Goal: Information Seeking & Learning: Learn about a topic

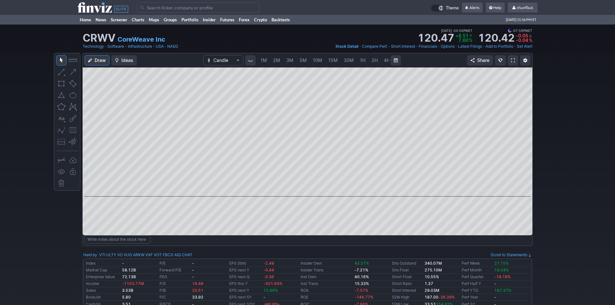
scroll to position [0, 35]
click at [157, 8] on input "Search" at bounding box center [198, 7] width 123 height 10
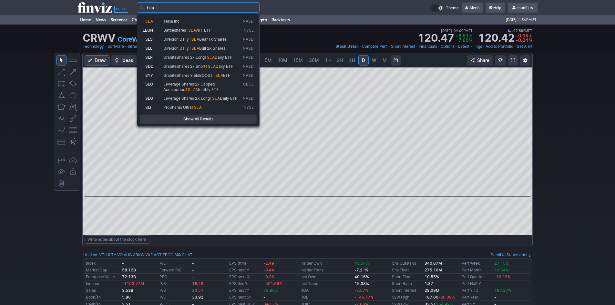
type input "tsla"
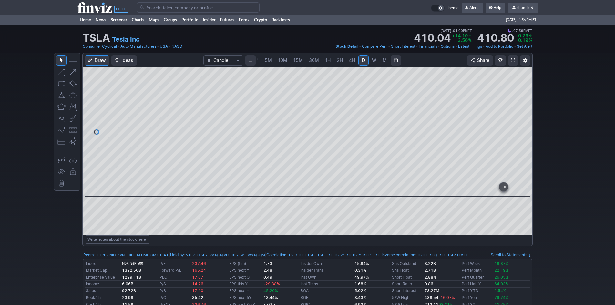
click at [513, 58] on span at bounding box center [513, 60] width 4 height 5
click at [163, 9] on input "Search" at bounding box center [198, 7] width 123 height 10
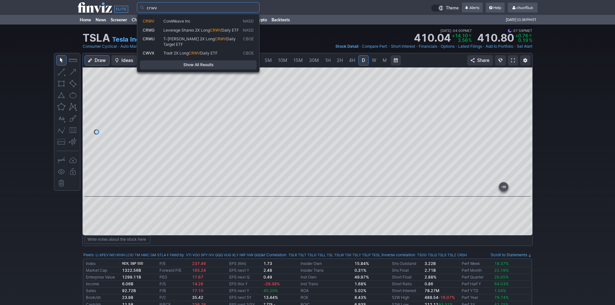
type input "crwv"
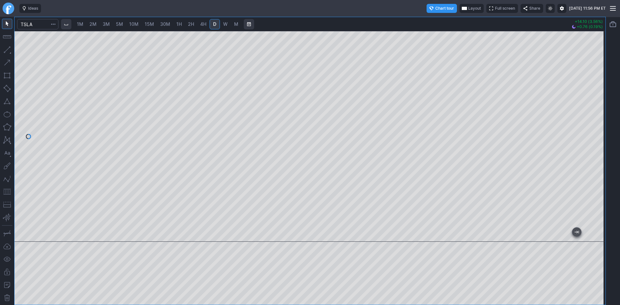
drag, startPoint x: 601, startPoint y: 82, endPoint x: 602, endPoint y: 100, distance: 18.4
click at [602, 100] on div at bounding box center [598, 134] width 14 height 195
click at [7, 195] on button "button" at bounding box center [7, 192] width 10 height 10
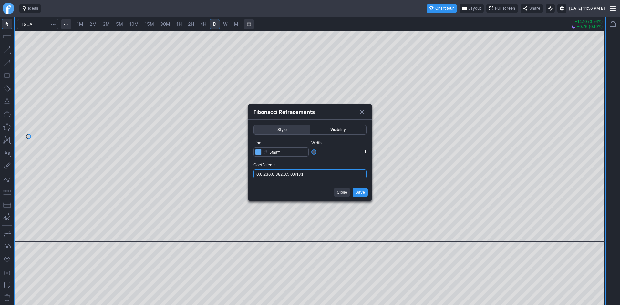
click at [318, 173] on input "0,0.236,0.382,0.5,0.618,1" at bounding box center [309, 173] width 113 height 9
type input "0,0.236,0.382,0.5,0.618,1,.786"
click at [363, 191] on span "Save" at bounding box center [359, 192] width 9 height 6
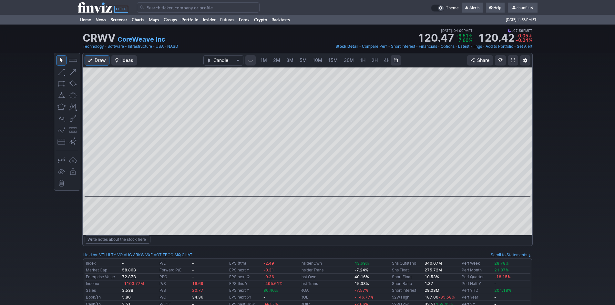
scroll to position [0, 35]
click at [511, 61] on span at bounding box center [513, 60] width 4 height 5
click at [176, 8] on input "Search" at bounding box center [198, 7] width 123 height 10
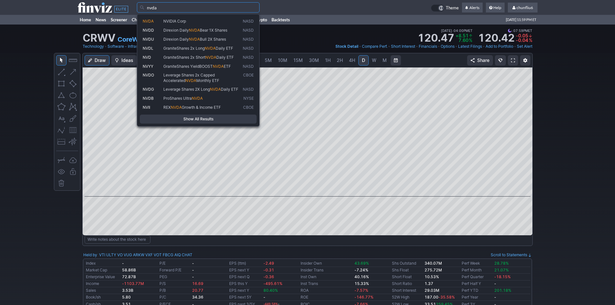
type input "nvda"
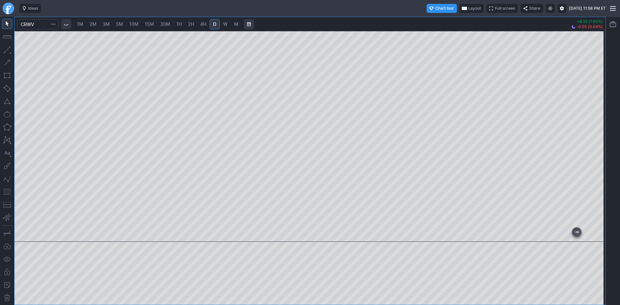
click at [6, 193] on button "button" at bounding box center [7, 192] width 10 height 10
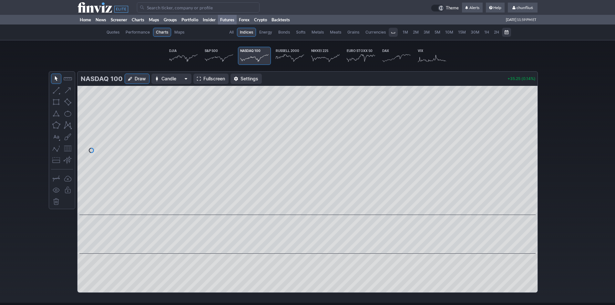
scroll to position [0, 40]
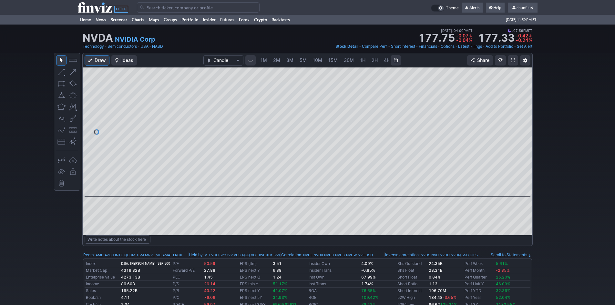
scroll to position [0, 35]
click at [515, 63] on link at bounding box center [513, 60] width 10 height 10
click at [166, 11] on input "Search" at bounding box center [198, 7] width 123 height 10
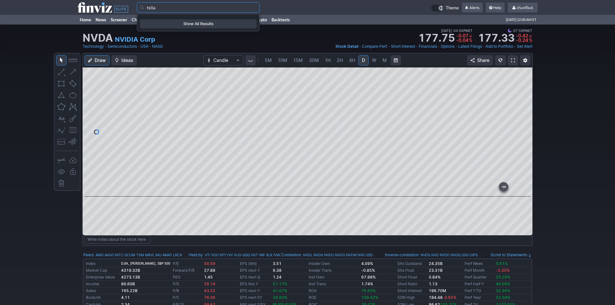
type input "tslla"
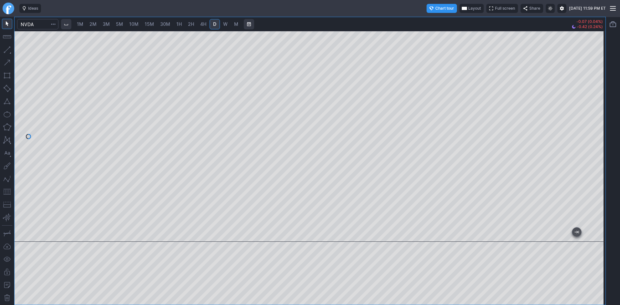
drag, startPoint x: 598, startPoint y: 69, endPoint x: 600, endPoint y: 91, distance: 22.4
click at [600, 91] on div at bounding box center [598, 134] width 14 height 195
click at [590, 101] on div at bounding box center [310, 136] width 591 height 211
click at [122, 25] on span "5M" at bounding box center [119, 23] width 7 height 5
click at [165, 24] on span "30M" at bounding box center [165, 23] width 10 height 5
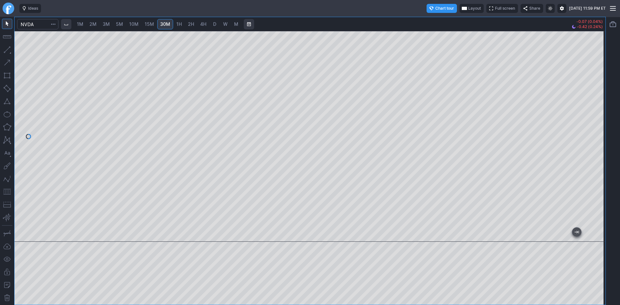
click at [598, 95] on div at bounding box center [598, 134] width 14 height 195
drag, startPoint x: 596, startPoint y: 98, endPoint x: 596, endPoint y: 129, distance: 30.7
click at [597, 129] on div at bounding box center [598, 134] width 14 height 195
click at [9, 192] on button "button" at bounding box center [7, 192] width 10 height 10
drag, startPoint x: 597, startPoint y: 67, endPoint x: 598, endPoint y: 88, distance: 21.3
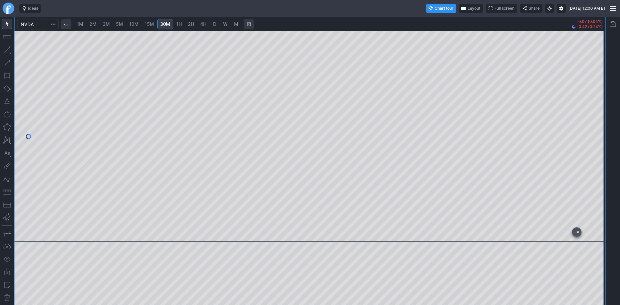
click at [598, 88] on div at bounding box center [598, 134] width 14 height 195
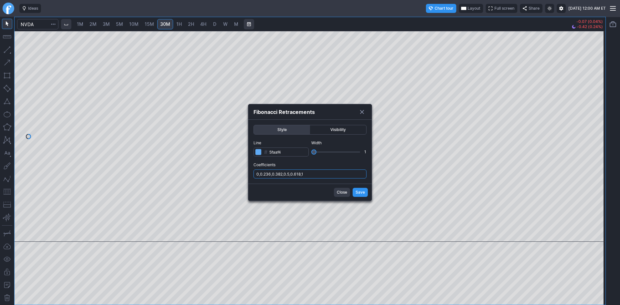
click at [331, 171] on input "0,0.236,0.382,0.5,0.618,1" at bounding box center [309, 173] width 113 height 9
type input "0,0.236,0.382,0.5,0.618,1,.786"
click at [358, 189] on span "Save" at bounding box center [359, 192] width 9 height 6
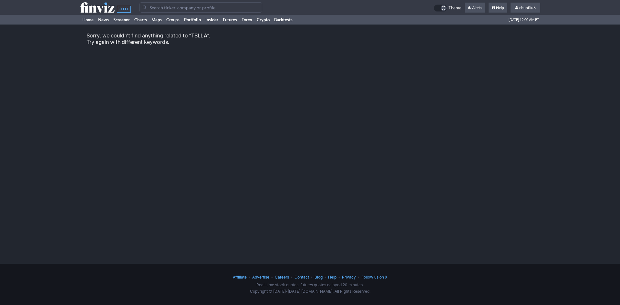
click at [155, 3] on input "Search" at bounding box center [200, 7] width 123 height 10
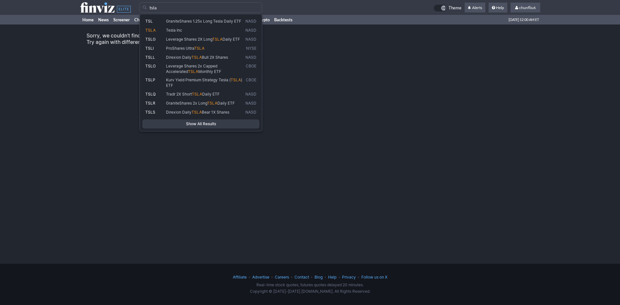
type input "tsla"
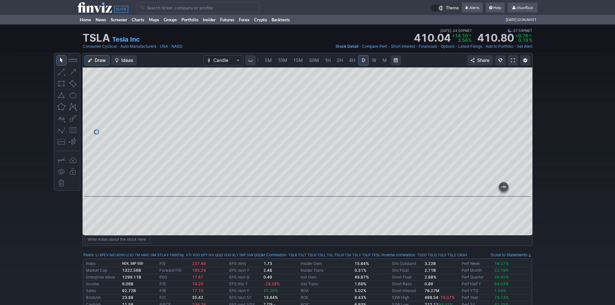
click at [147, 10] on input "Search" at bounding box center [198, 7] width 123 height 10
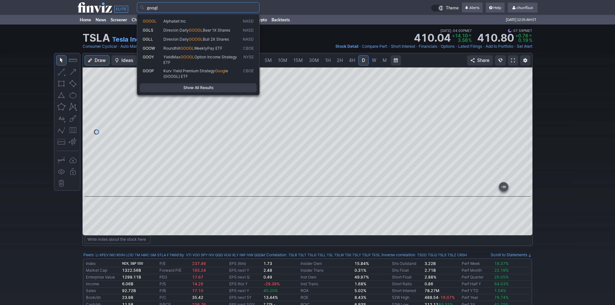
type input "googl"
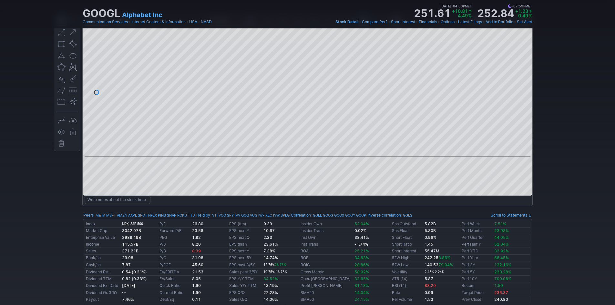
scroll to position [32, 0]
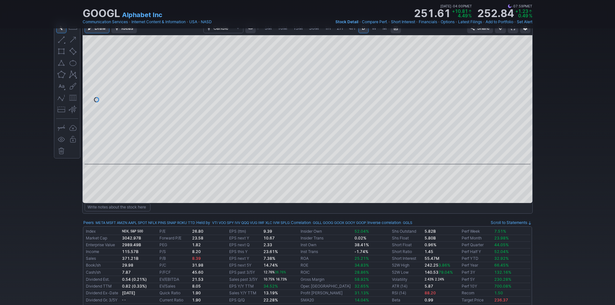
drag, startPoint x: 389, startPoint y: 157, endPoint x: 4, endPoint y: 160, distance: 385.9
click at [4, 160] on div "Draw Ideas Candle 1M 2M 3M 5M 10M 15M 30M 1H 2H 4H D W M Share" at bounding box center [307, 120] width 615 height 198
drag, startPoint x: 526, startPoint y: 75, endPoint x: 526, endPoint y: 79, distance: 4.2
click at [526, 79] on div at bounding box center [526, 98] width 14 height 113
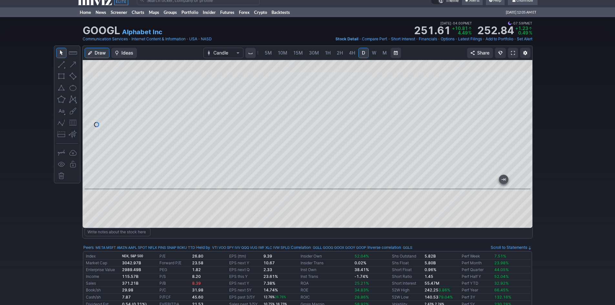
scroll to position [0, 0]
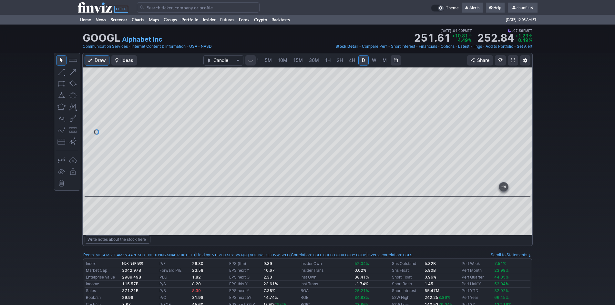
click at [170, 9] on input "Search" at bounding box center [198, 7] width 123 height 10
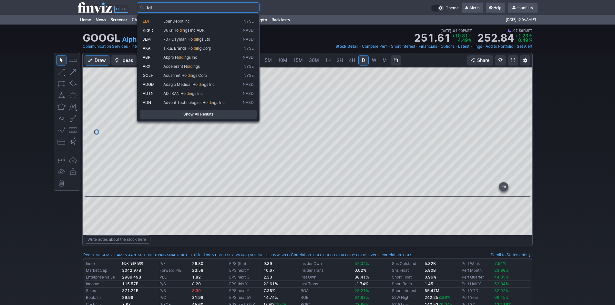
type input "ldi"
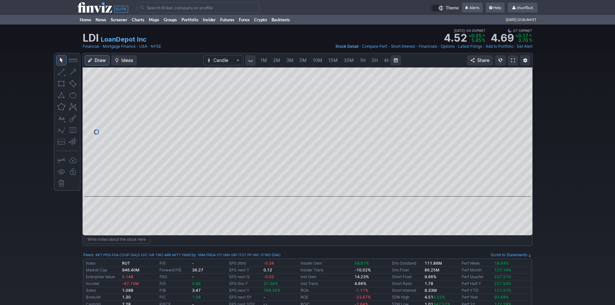
scroll to position [0, 35]
click at [519, 96] on div at bounding box center [308, 131] width 450 height 129
drag, startPoint x: 520, startPoint y: 89, endPoint x: 527, endPoint y: 114, distance: 25.1
click at [527, 114] on div at bounding box center [526, 130] width 14 height 113
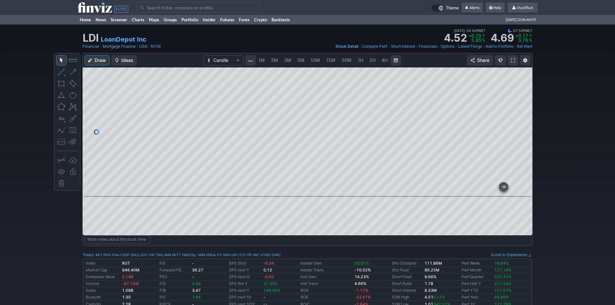
click at [381, 60] on span "4H" at bounding box center [384, 59] width 6 height 5
click at [362, 60] on span "D" at bounding box center [363, 59] width 3 height 5
click at [372, 60] on span "W" at bounding box center [374, 59] width 5 height 5
click at [74, 130] on button "button" at bounding box center [73, 130] width 10 height 10
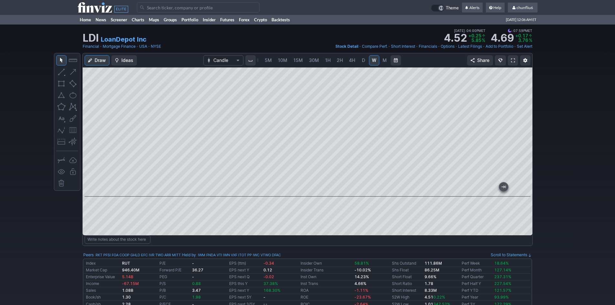
drag, startPoint x: 524, startPoint y: 153, endPoint x: 523, endPoint y: 159, distance: 6.2
click at [523, 159] on div at bounding box center [526, 130] width 14 height 113
click at [517, 60] on link at bounding box center [513, 60] width 10 height 10
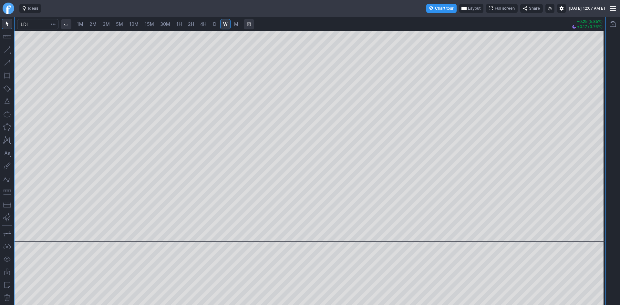
click at [216, 24] on span "D" at bounding box center [214, 23] width 3 height 5
drag, startPoint x: 600, startPoint y: 74, endPoint x: 596, endPoint y: 107, distance: 33.7
click at [596, 107] on div at bounding box center [598, 134] width 14 height 195
drag, startPoint x: 5, startPoint y: 191, endPoint x: 13, endPoint y: 191, distance: 7.7
click at [6, 191] on button "button" at bounding box center [7, 192] width 10 height 10
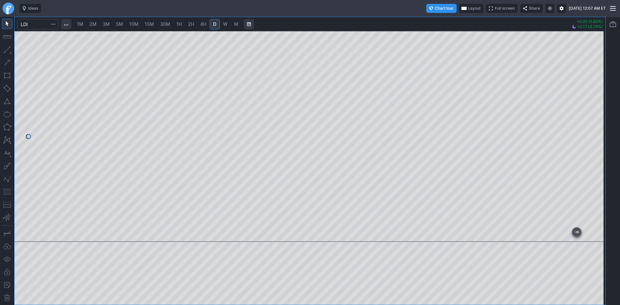
drag, startPoint x: 598, startPoint y: 115, endPoint x: 600, endPoint y: 125, distance: 10.2
click at [599, 126] on div at bounding box center [598, 134] width 14 height 195
drag, startPoint x: 597, startPoint y: 108, endPoint x: 594, endPoint y: 146, distance: 38.5
click at [594, 146] on div at bounding box center [598, 134] width 14 height 195
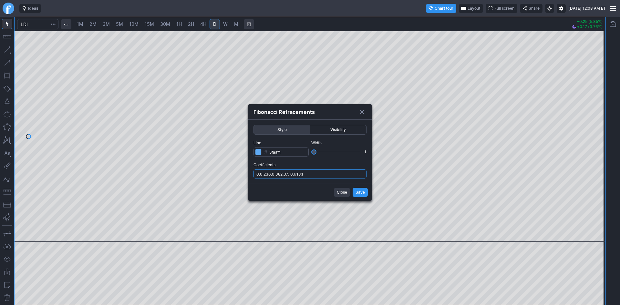
click at [322, 177] on input "0,0.236,0.382,0.5,0.618,1" at bounding box center [309, 173] width 113 height 9
type input "0,0.236,0.382,0.5,0.618,1,.786"
click at [364, 191] on span "Save" at bounding box center [359, 192] width 9 height 6
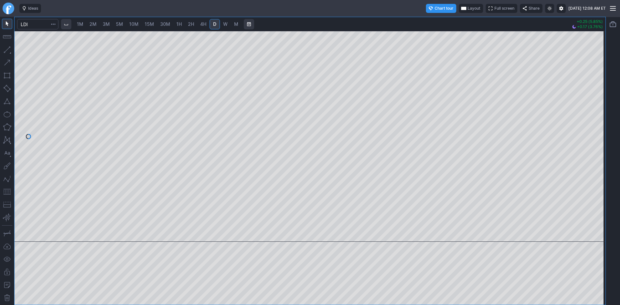
click at [164, 25] on span "30M" at bounding box center [165, 23] width 10 height 5
drag, startPoint x: 601, startPoint y: 76, endPoint x: 596, endPoint y: 113, distance: 37.1
click at [596, 113] on div at bounding box center [598, 134] width 14 height 195
click at [214, 24] on span "D" at bounding box center [214, 23] width 3 height 5
click at [45, 24] on input "Search" at bounding box center [37, 24] width 41 height 10
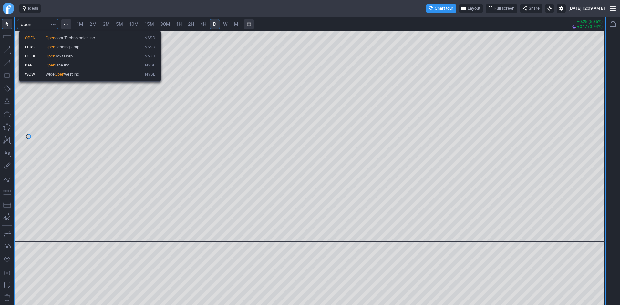
type input "open"
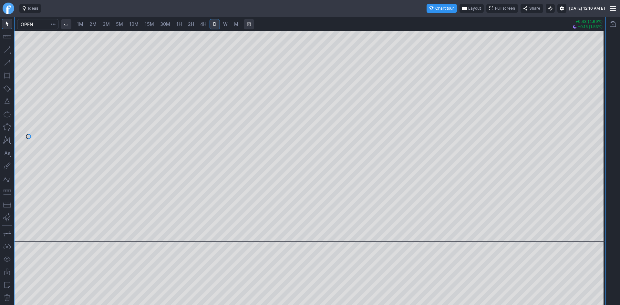
drag, startPoint x: 600, startPoint y: 71, endPoint x: 596, endPoint y: 143, distance: 71.8
click at [604, 142] on div at bounding box center [598, 134] width 14 height 195
click at [5, 192] on button "button" at bounding box center [7, 192] width 10 height 10
drag, startPoint x: 599, startPoint y: 96, endPoint x: 599, endPoint y: 115, distance: 19.4
click at [599, 115] on div at bounding box center [598, 134] width 14 height 195
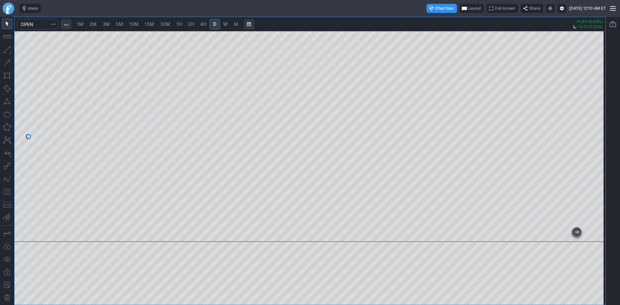
click at [222, 23] on link "W" at bounding box center [225, 24] width 10 height 10
click at [540, 232] on div at bounding box center [310, 136] width 591 height 211
drag, startPoint x: 347, startPoint y: 233, endPoint x: 599, endPoint y: 201, distance: 254.0
click at [617, 202] on div "1M 2M 3M 5M 10M 15M 30M 1H 2H 4H D W M +0.43 (4.69%) +0.15 (1.53%)" at bounding box center [310, 161] width 620 height 288
drag, startPoint x: 325, startPoint y: 238, endPoint x: 598, endPoint y: 210, distance: 274.4
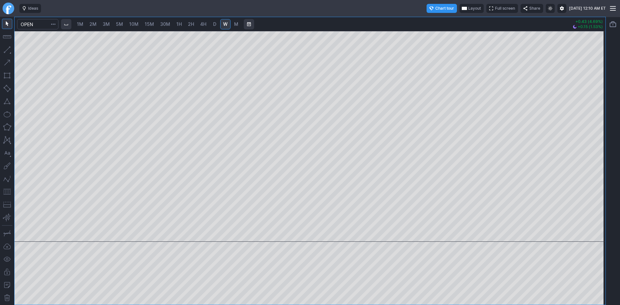
click at [619, 211] on div "1M 2M 3M 5M 10M 15M 30M 1H 2H 4H D W M +0.43 (4.69%) +0.15 (1.53%)" at bounding box center [310, 161] width 620 height 288
click at [4, 189] on button "button" at bounding box center [7, 192] width 10 height 10
click at [167, 23] on span "30M" at bounding box center [165, 23] width 10 height 5
drag, startPoint x: 598, startPoint y: 143, endPoint x: 593, endPoint y: 158, distance: 16.5
click at [595, 158] on div at bounding box center [598, 134] width 14 height 195
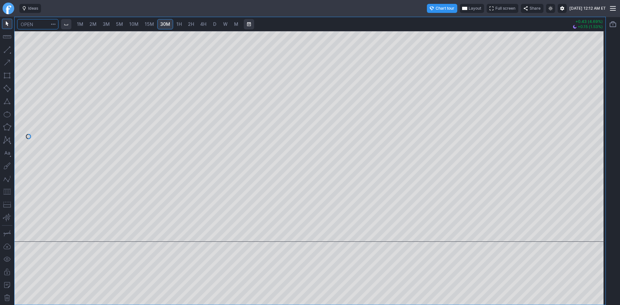
click at [46, 25] on input "Search" at bounding box center [37, 24] width 41 height 10
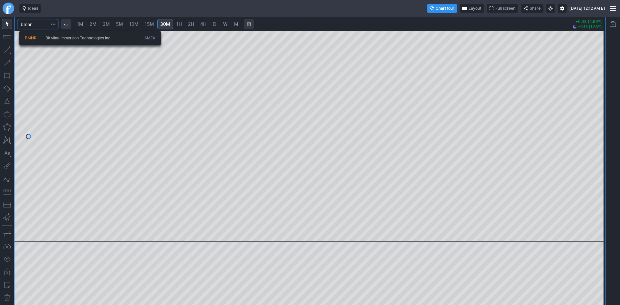
type input "bmnr"
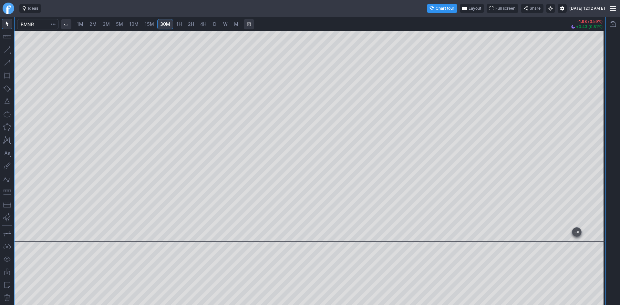
click at [570, 37] on div at bounding box center [310, 136] width 591 height 211
drag, startPoint x: 596, startPoint y: 150, endPoint x: 484, endPoint y: 14, distance: 175.6
click at [484, 14] on div "Ideas Chart tour Layout Full screen Share [DATE] 12:12 AM ET 1M 2M 3M 5M 10M 15…" at bounding box center [310, 152] width 620 height 305
click at [585, 105] on div at bounding box center [310, 136] width 591 height 211
drag, startPoint x: 382, startPoint y: 236, endPoint x: 598, endPoint y: 220, distance: 216.5
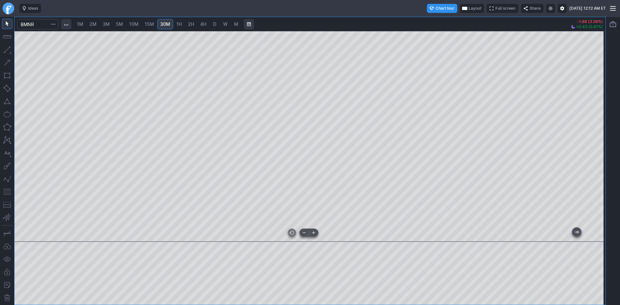
click at [596, 222] on div at bounding box center [310, 136] width 591 height 211
drag, startPoint x: 596, startPoint y: 102, endPoint x: 593, endPoint y: 129, distance: 27.3
click at [593, 129] on div at bounding box center [598, 134] width 14 height 195
click at [214, 26] on span "D" at bounding box center [214, 23] width 3 height 5
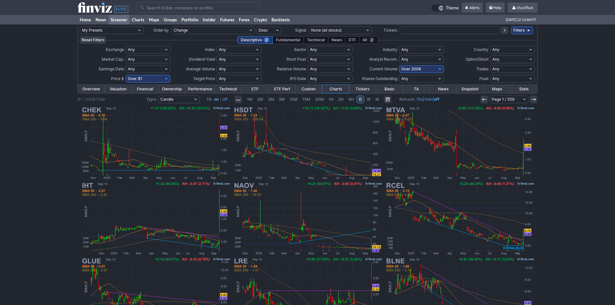
click at [162, 8] on input "Search" at bounding box center [198, 7] width 123 height 10
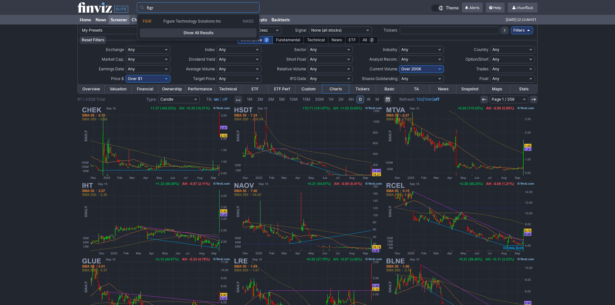
type input "figr"
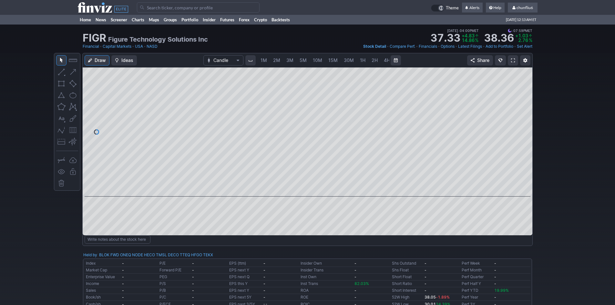
scroll to position [0, 35]
drag, startPoint x: 528, startPoint y: 100, endPoint x: 525, endPoint y: 137, distance: 37.2
click at [525, 137] on div at bounding box center [526, 130] width 14 height 113
click at [511, 57] on link at bounding box center [513, 60] width 10 height 10
click at [174, 9] on input "Search" at bounding box center [198, 7] width 123 height 10
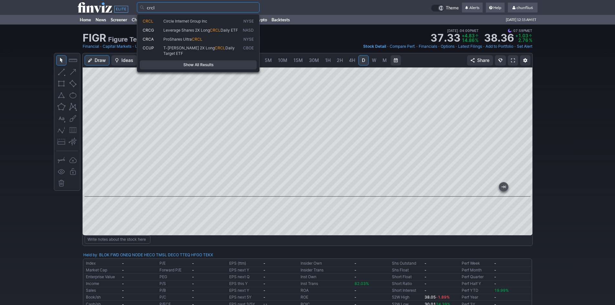
type input "crcl"
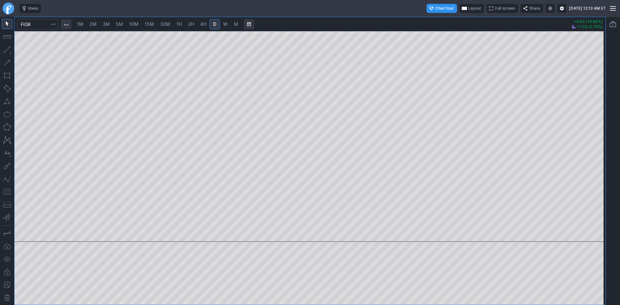
click at [95, 27] on span "2M" at bounding box center [92, 24] width 7 height 6
click at [121, 25] on span "5M" at bounding box center [119, 23] width 7 height 5
drag, startPoint x: 596, startPoint y: 100, endPoint x: 593, endPoint y: 128, distance: 28.2
click at [593, 128] on div at bounding box center [598, 134] width 14 height 195
drag, startPoint x: 5, startPoint y: 191, endPoint x: 16, endPoint y: 191, distance: 10.3
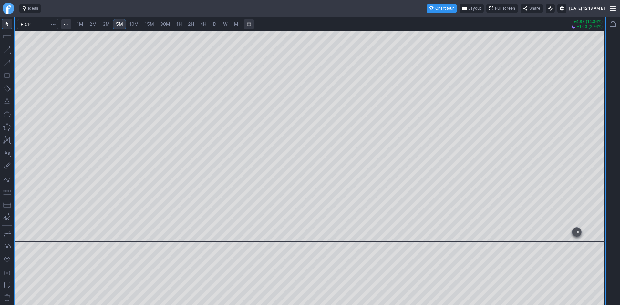
click at [6, 191] on button "button" at bounding box center [7, 192] width 10 height 10
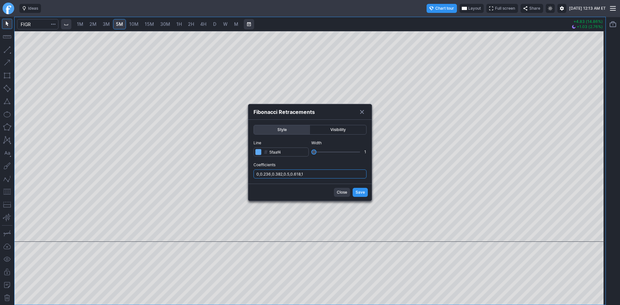
click at [333, 172] on input "0,0.236,0.382,0.5,0.618,1" at bounding box center [309, 173] width 113 height 9
type input "0,0.236,0.382,0.5,0.618,1,.786"
click at [357, 187] on div "Close Save" at bounding box center [309, 192] width 123 height 17
click at [360, 190] on span "Save" at bounding box center [359, 192] width 9 height 6
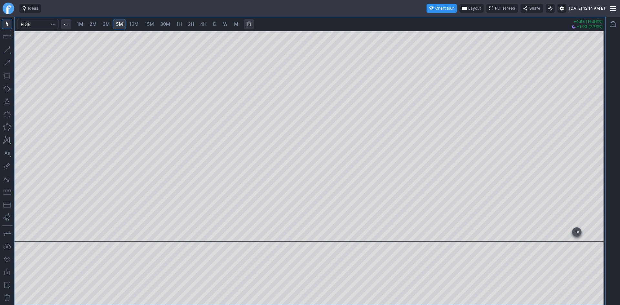
drag, startPoint x: 594, startPoint y: 130, endPoint x: 593, endPoint y: 138, distance: 8.2
click at [593, 138] on div at bounding box center [598, 134] width 14 height 195
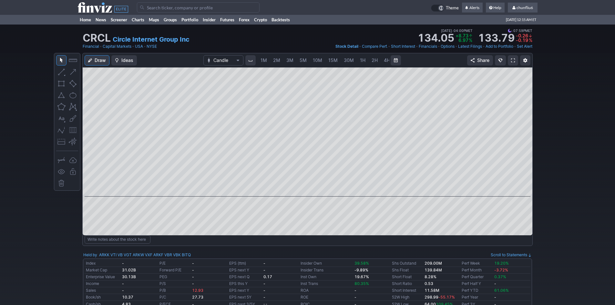
scroll to position [0, 35]
click at [513, 60] on span at bounding box center [513, 60] width 4 height 5
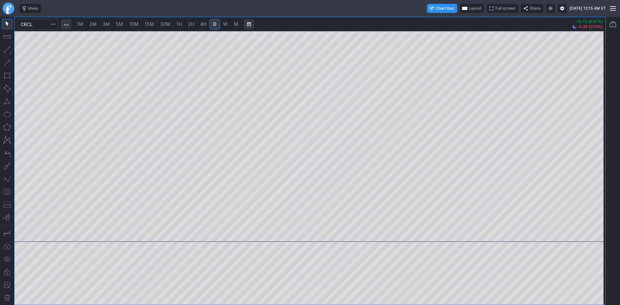
click at [107, 22] on span "3M" at bounding box center [106, 23] width 7 height 5
drag, startPoint x: 595, startPoint y: 124, endPoint x: 593, endPoint y: 146, distance: 21.4
click at [594, 145] on div at bounding box center [598, 134] width 14 height 195
